Goal: Transaction & Acquisition: Purchase product/service

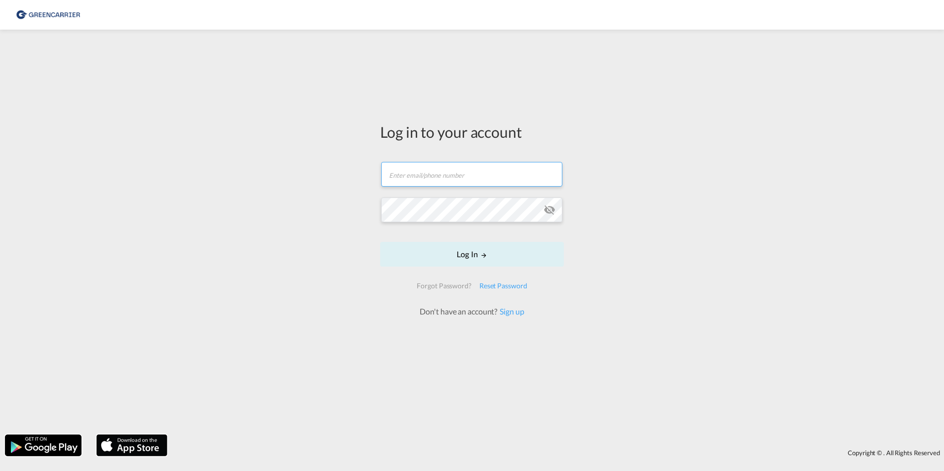
type input "[EMAIL_ADDRESS][DOMAIN_NAME]"
click at [460, 270] on form "[EMAIL_ADDRESS][DOMAIN_NAME] Email field is required Password field is required…" at bounding box center [472, 234] width 184 height 165
click at [466, 251] on button "Log In" at bounding box center [472, 254] width 184 height 25
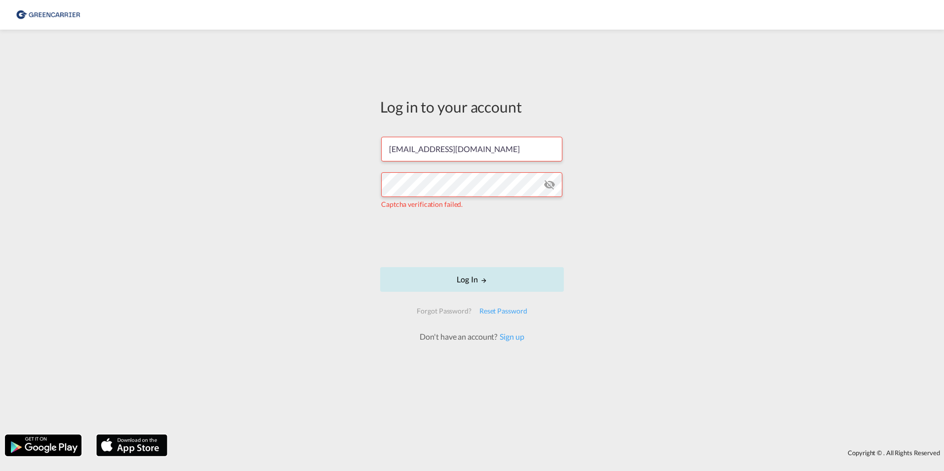
click at [448, 279] on button "Log In" at bounding box center [472, 279] width 184 height 25
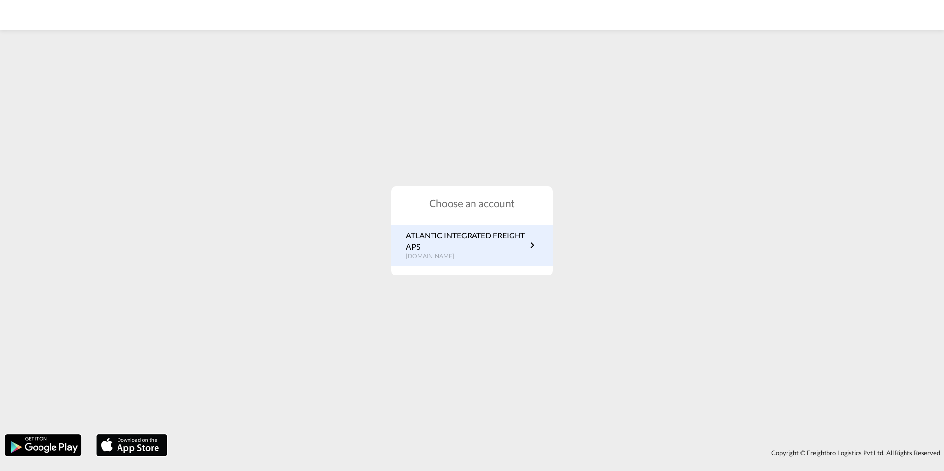
click at [459, 238] on p "ATLANTIC INTEGRATED FREIGHT APS" at bounding box center [466, 241] width 121 height 22
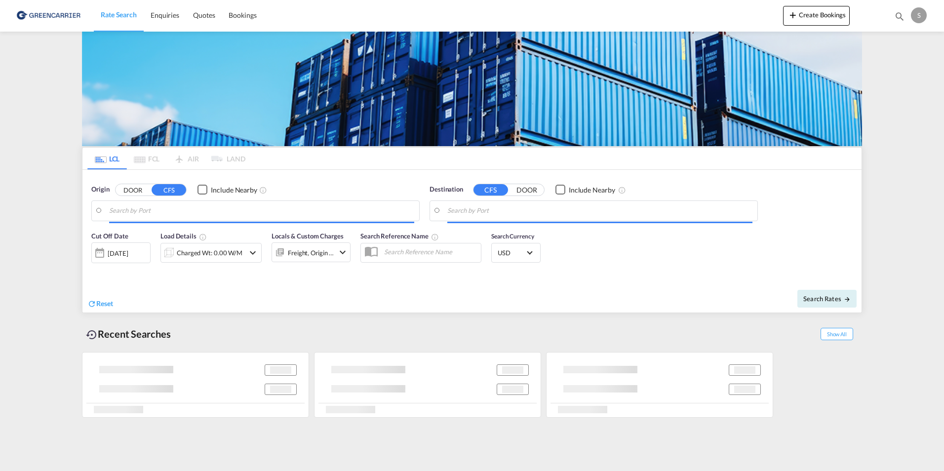
type input "Aarhus, DKAAR"
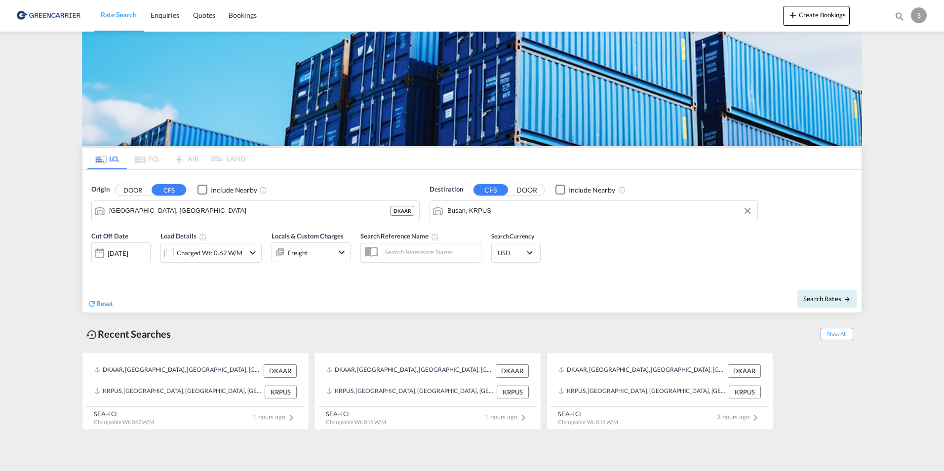
drag, startPoint x: 507, startPoint y: 213, endPoint x: 415, endPoint y: 210, distance: 91.9
click at [413, 215] on div "Origin DOOR CFS Include Nearby Aarhus, DKAAR DKAAR Destination CFS DOOR Include…" at bounding box center [471, 198] width 779 height 56
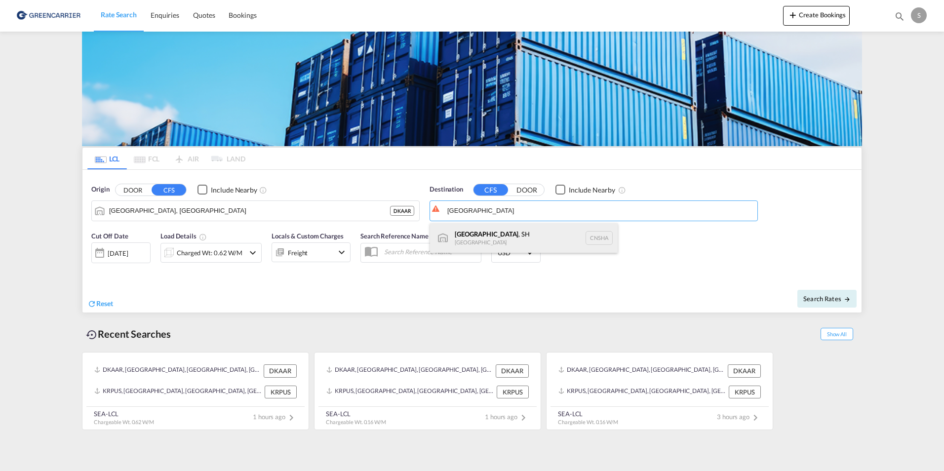
click at [484, 238] on div "Shanghai , SH China CNSHA" at bounding box center [524, 238] width 188 height 30
type input "Shanghai, SH, CNSHA"
click at [238, 254] on div "Charged Wt: 0.62 W/M" at bounding box center [210, 253] width 66 height 14
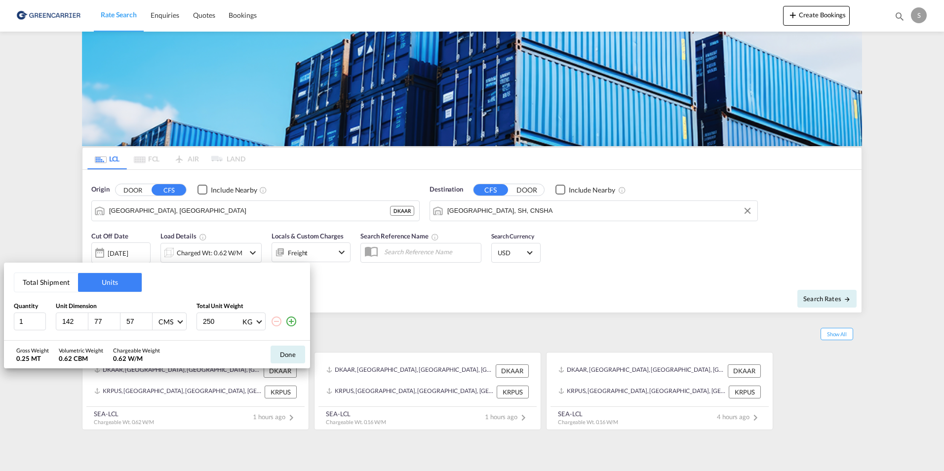
click at [238, 254] on div "Total Shipment Units Quantity Unit Dimension Total Unit Weight 1 142 77 57 CMS …" at bounding box center [472, 235] width 944 height 471
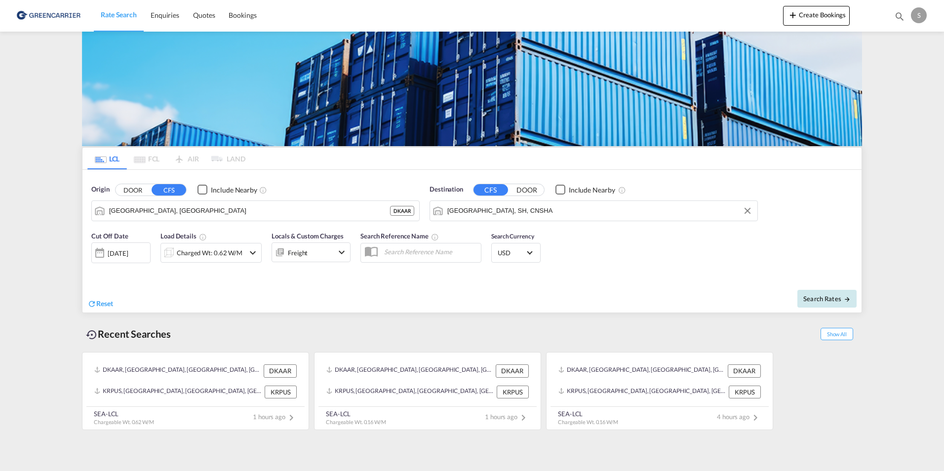
click at [821, 295] on span "Search Rates" at bounding box center [827, 299] width 47 height 8
type input "DKAAR to CNSHA / 5 Sep 2025"
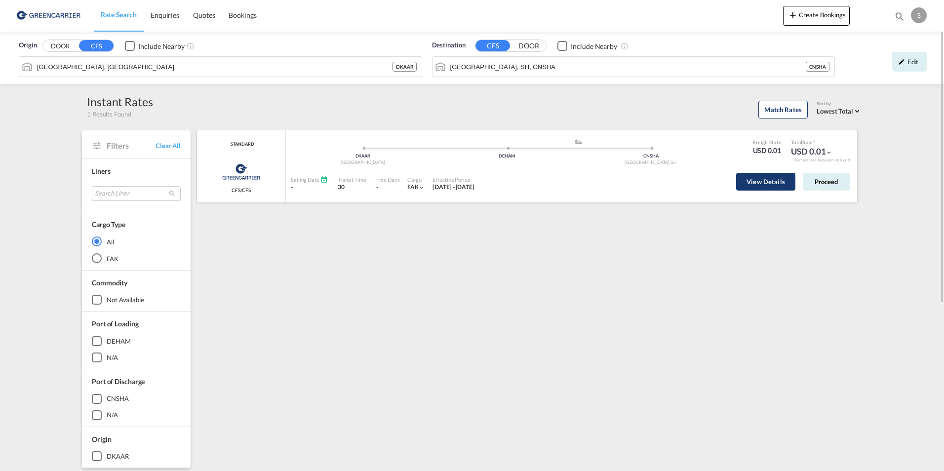
click at [753, 188] on button "View Details" at bounding box center [765, 182] width 59 height 18
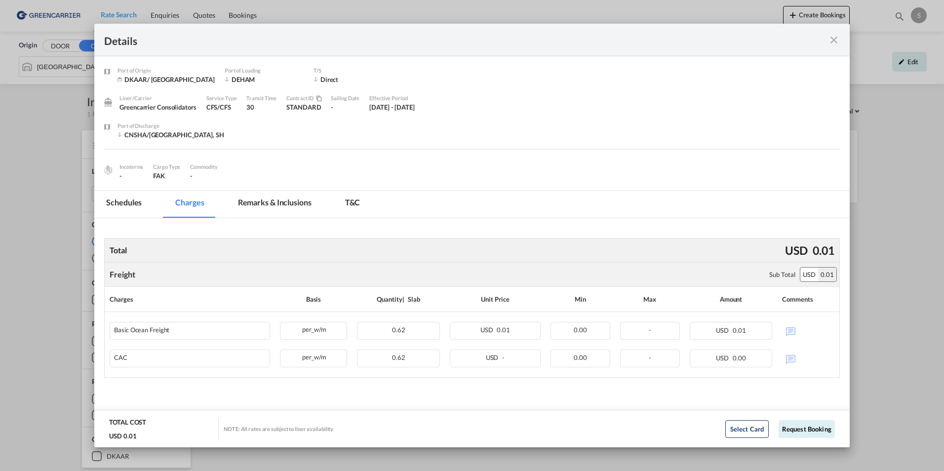
click at [833, 43] on md-icon "icon-close fg-AAA8AD m-0 cursor" at bounding box center [834, 40] width 12 height 12
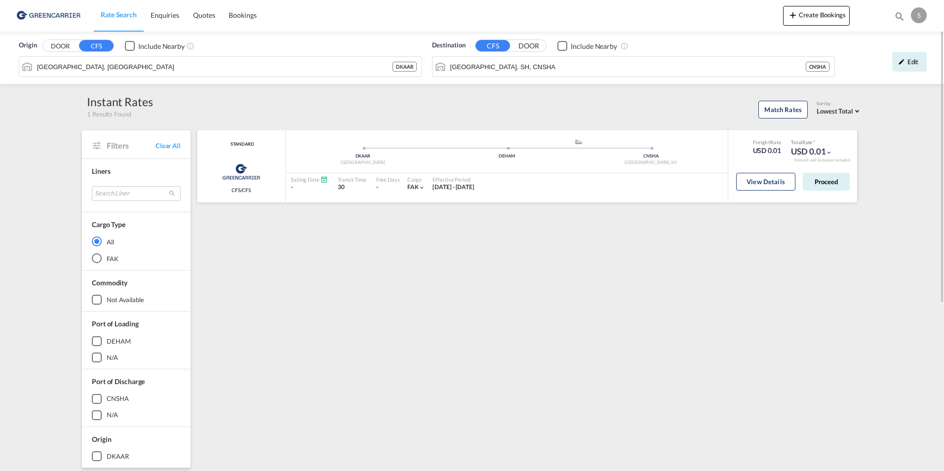
click at [829, 152] on md-icon "icon-chevron-down" at bounding box center [829, 152] width 7 height 7
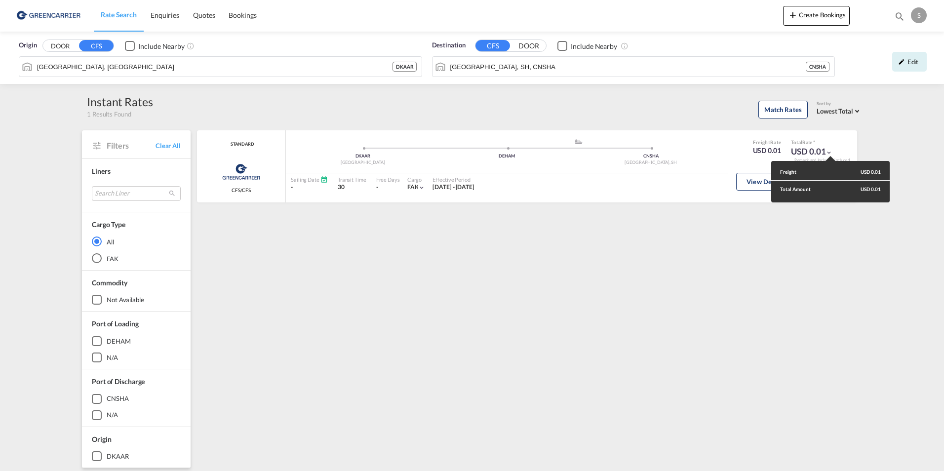
click at [745, 162] on div "Freight USD 0.01 Total Amount USD 0.01" at bounding box center [472, 235] width 944 height 471
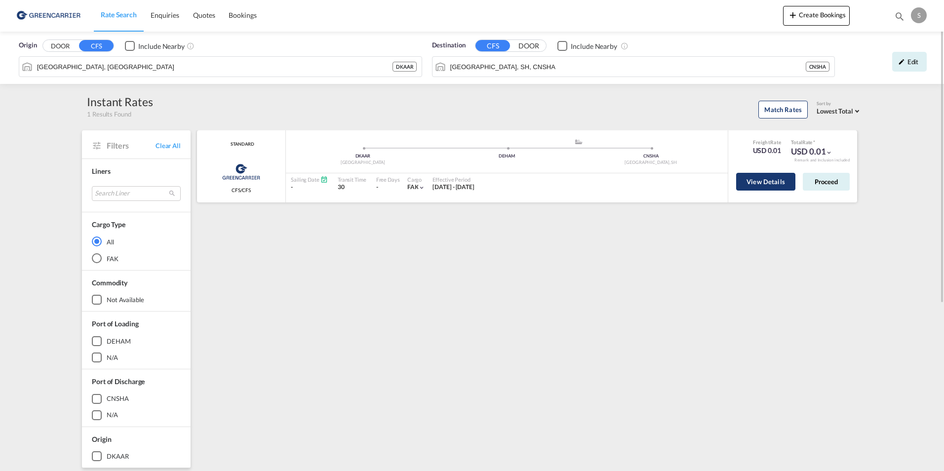
click at [758, 174] on button "View Details" at bounding box center [765, 182] width 59 height 18
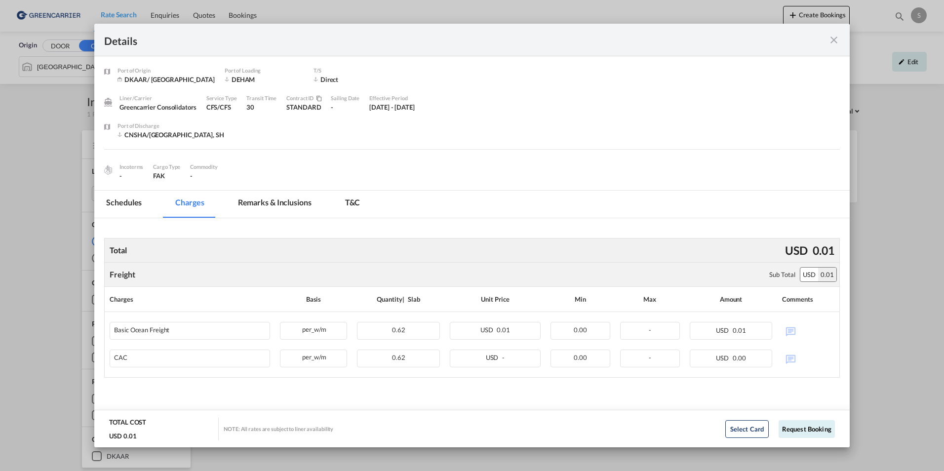
drag, startPoint x: 48, startPoint y: 205, endPoint x: 85, endPoint y: 200, distance: 36.9
click at [48, 205] on div "Details Port of Origin DKAAR/ Aarhus Port of Loading DEHAM T/S Direct Liner/Car…" at bounding box center [472, 235] width 944 height 471
drag, startPoint x: 832, startPoint y: 37, endPoint x: 855, endPoint y: 0, distance: 43.7
click at [832, 37] on md-icon "icon-close fg-AAA8AD m-0 cursor" at bounding box center [834, 40] width 12 height 12
